Goal: Task Accomplishment & Management: Use online tool/utility

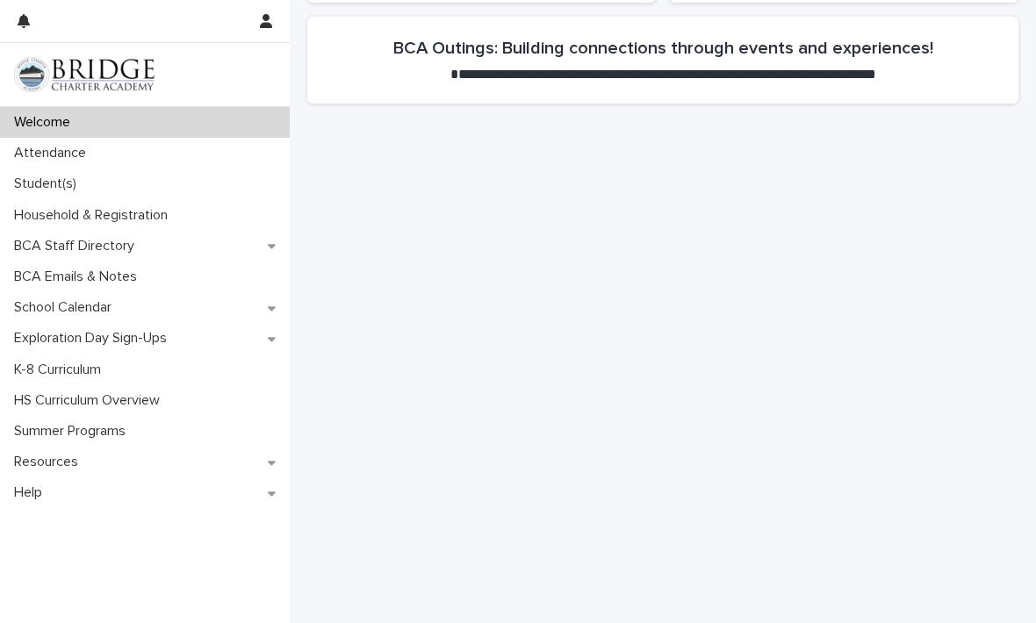
scroll to position [848, 0]
click at [273, 304] on icon at bounding box center [272, 308] width 8 height 12
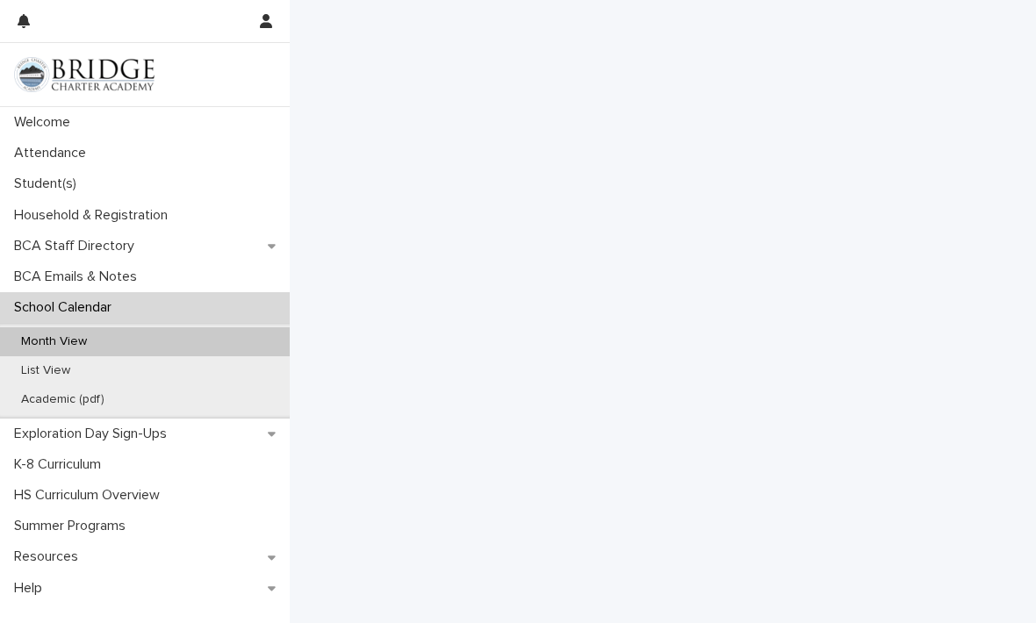
scroll to position [133, 0]
click at [176, 335] on div "Month View" at bounding box center [145, 341] width 290 height 29
click at [169, 335] on div "Month View" at bounding box center [145, 341] width 290 height 29
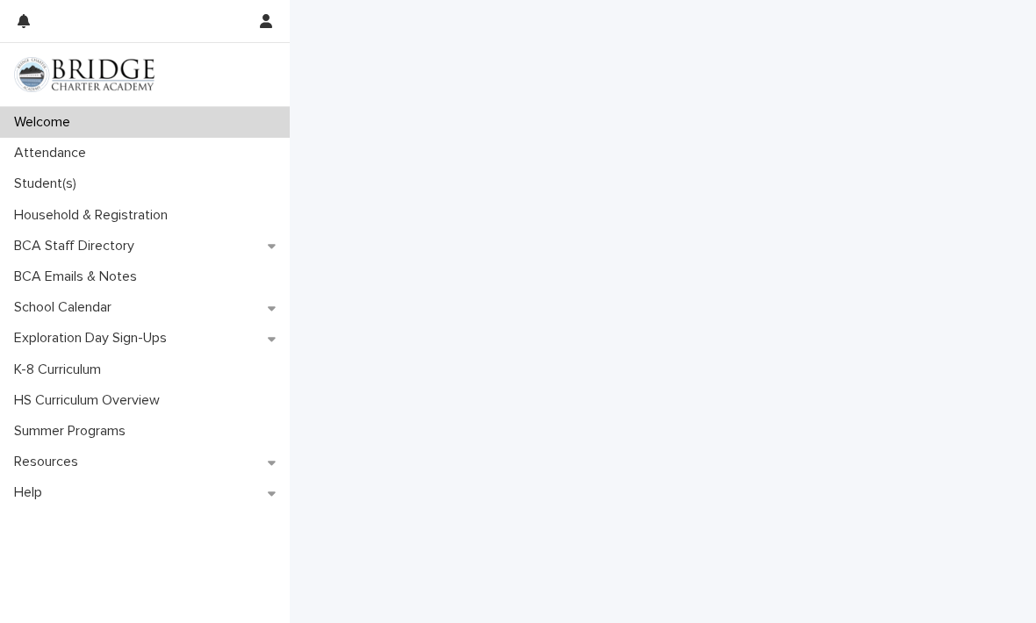
scroll to position [1029, 0]
click at [196, 159] on div "Attendance" at bounding box center [145, 153] width 290 height 31
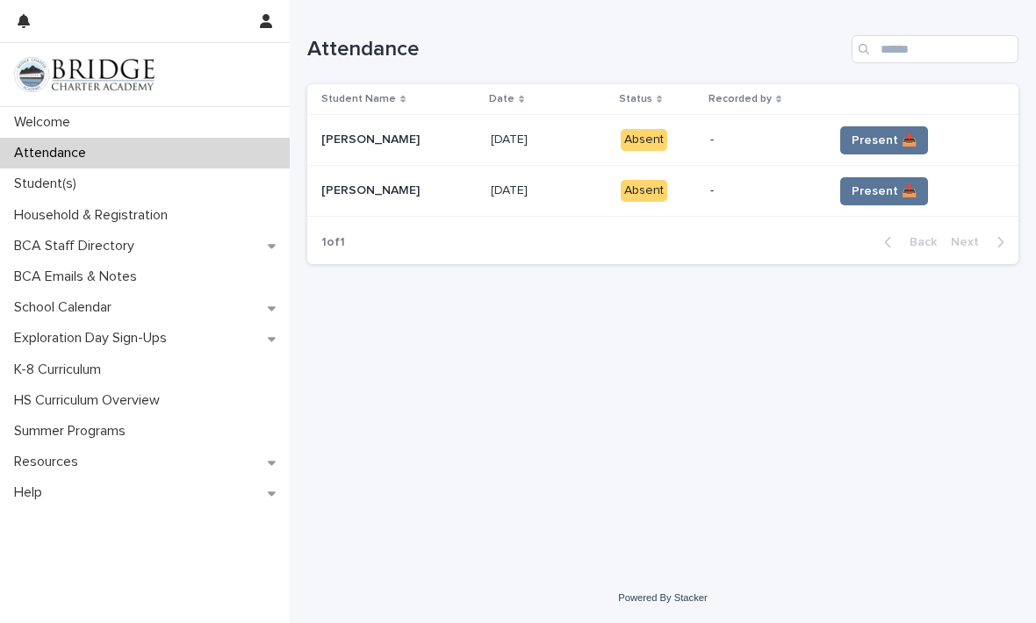
click at [882, 139] on span "Present 📥" at bounding box center [883, 141] width 65 height 18
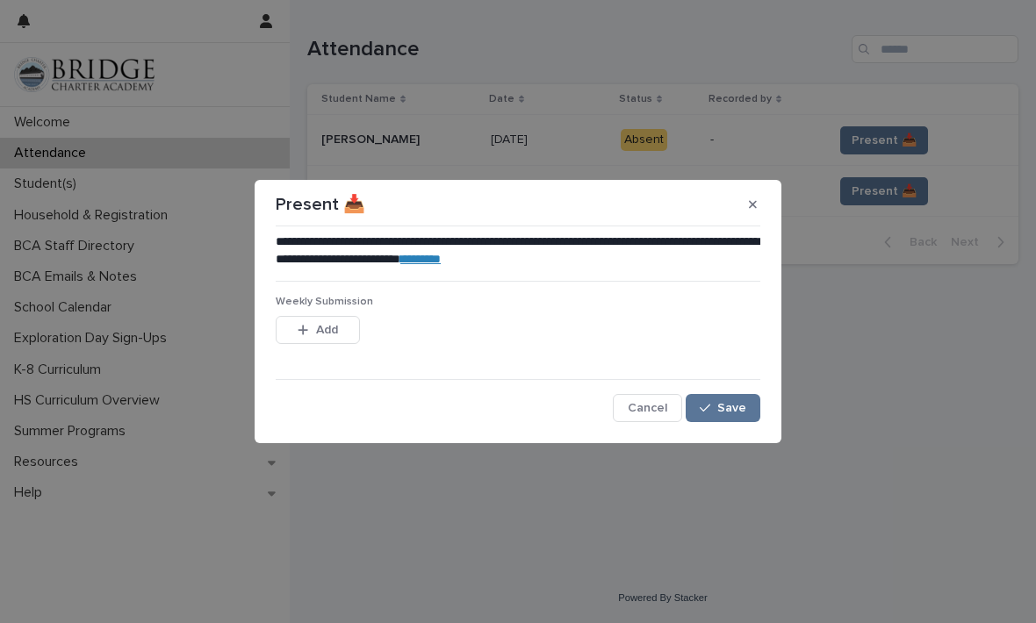
click at [732, 418] on button "Save" at bounding box center [722, 408] width 75 height 28
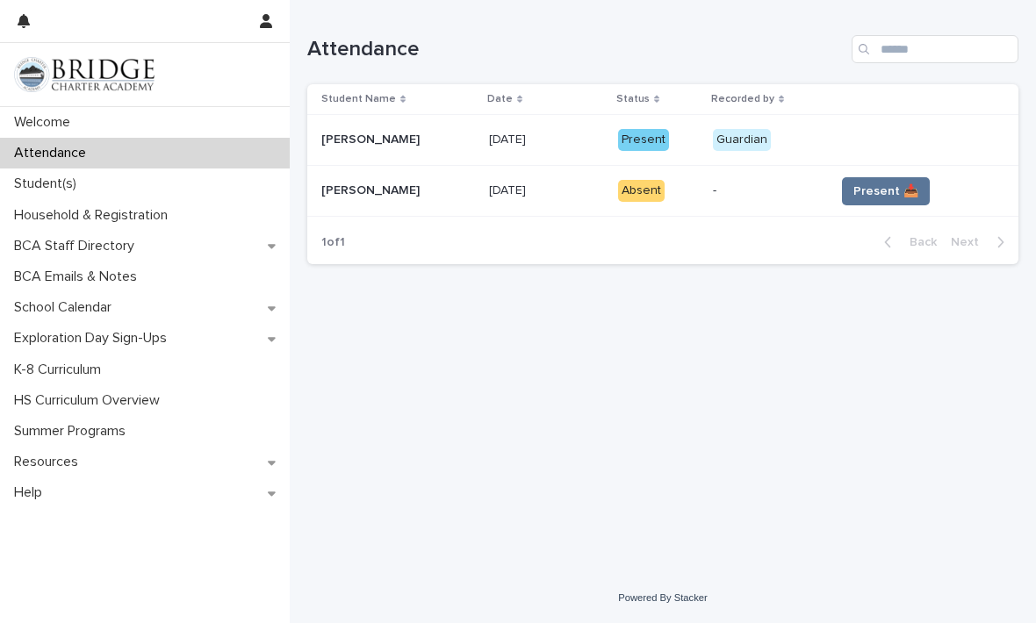
click at [870, 183] on span "Present 📥" at bounding box center [885, 192] width 65 height 18
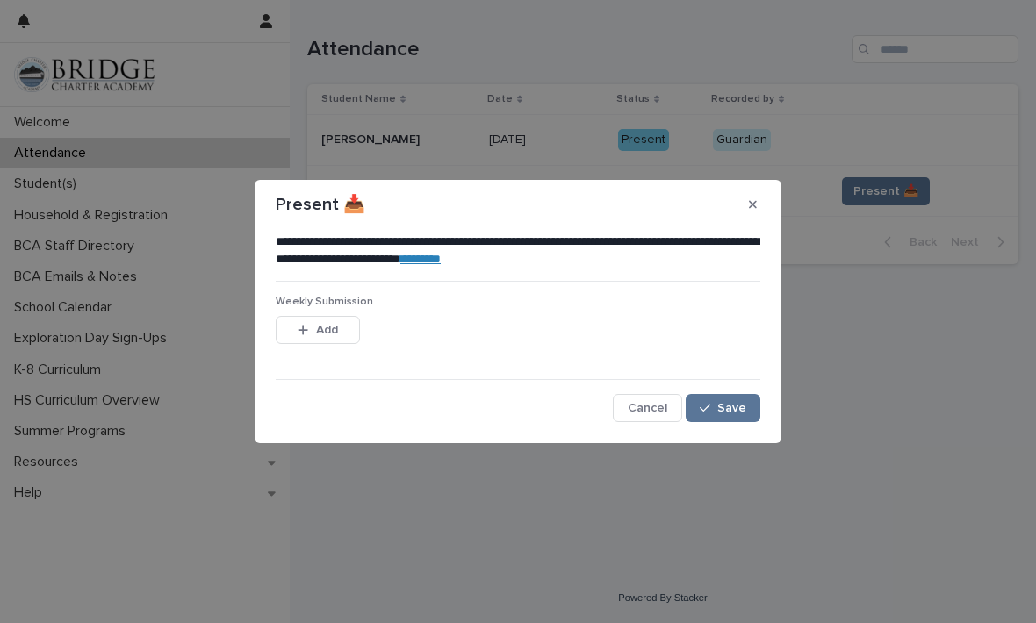
click at [728, 416] on button "Save" at bounding box center [722, 408] width 75 height 28
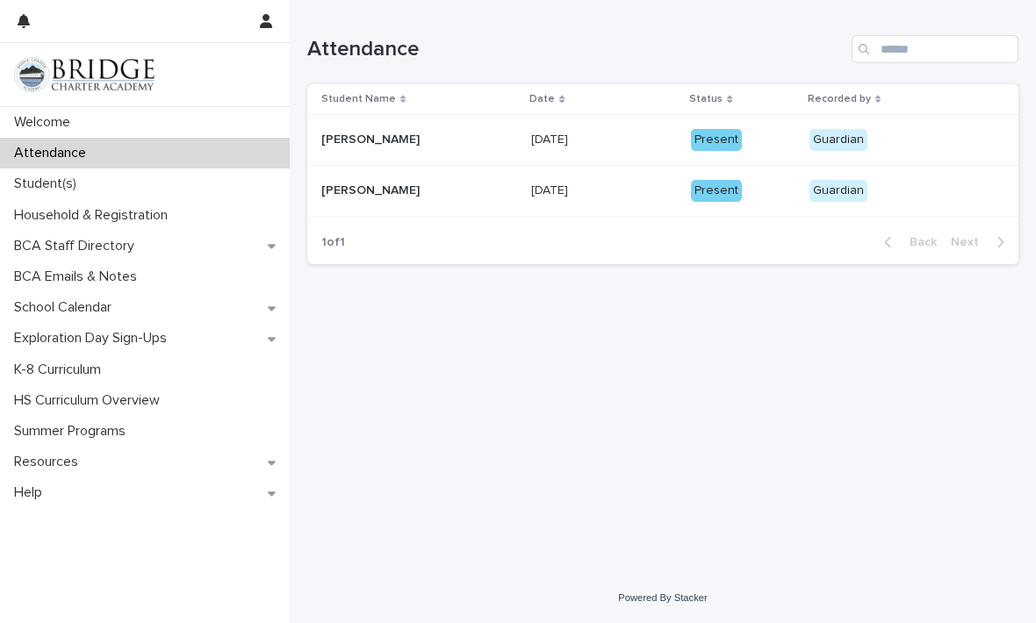
click at [760, 484] on div "Loading... Saving… Loading... Saving… Attendance Student Name Date Status Recor…" at bounding box center [662, 264] width 728 height 529
click at [647, 529] on div "Loading... Saving… Loading... Saving… Attendance Student Name Date Status Recor…" at bounding box center [662, 264] width 728 height 529
click at [204, 119] on div "Welcome" at bounding box center [145, 122] width 290 height 31
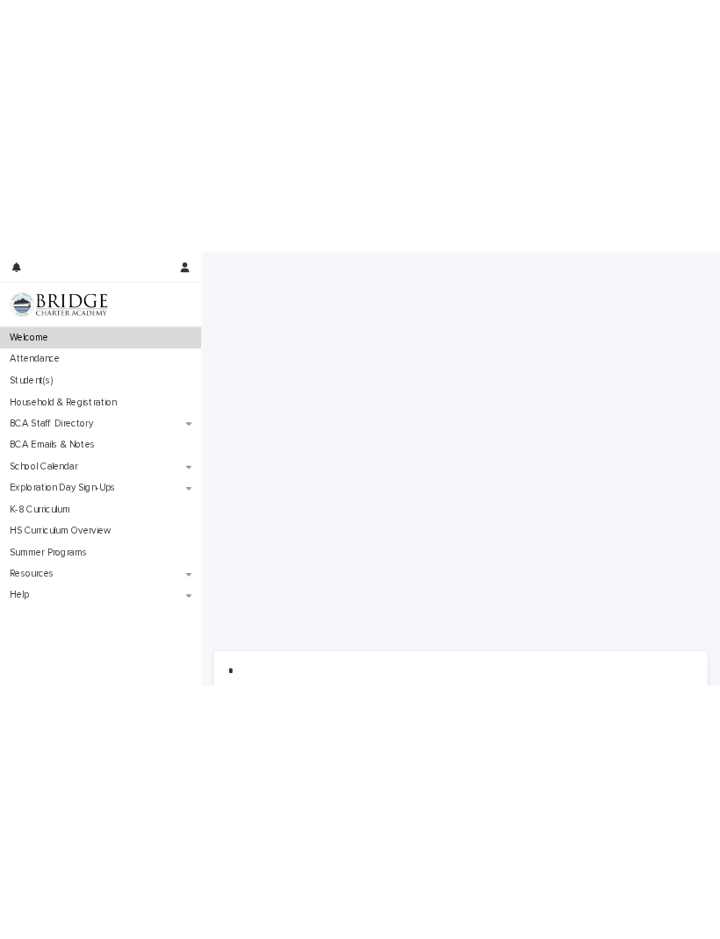
scroll to position [1094, 0]
